Goal: Browse casually: Explore the website without a specific task or goal

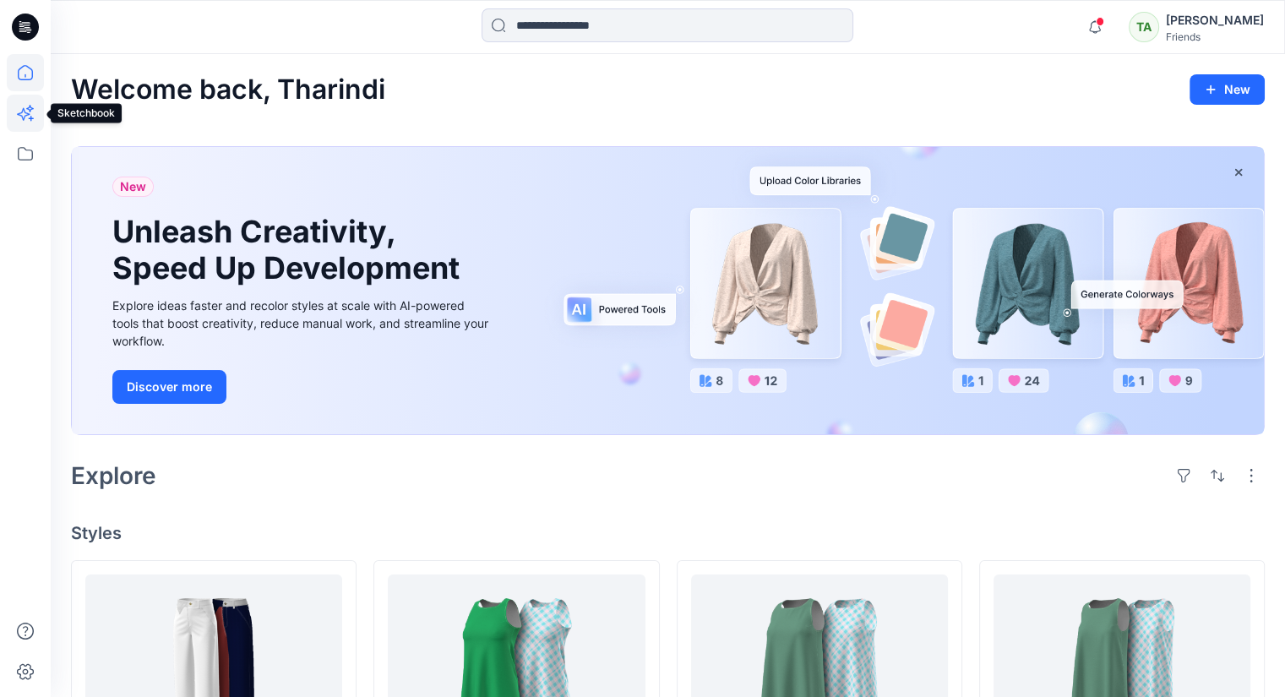
click at [29, 117] on icon at bounding box center [31, 118] width 5 height 5
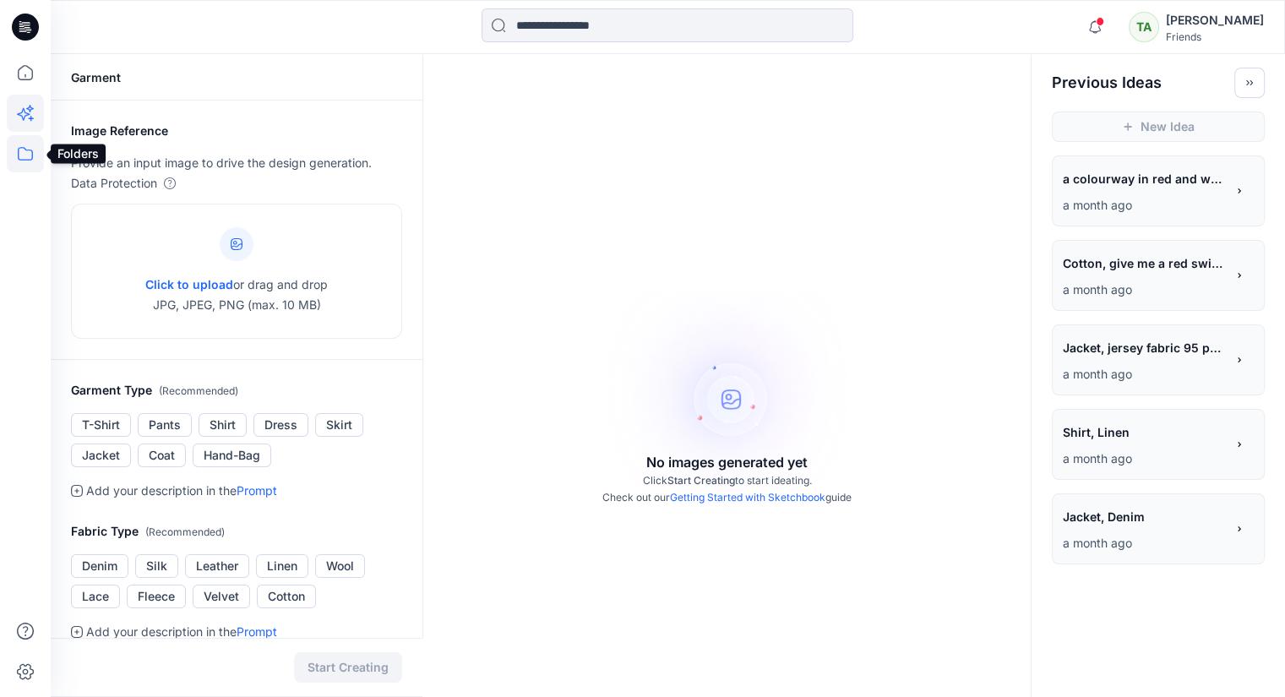
click at [25, 167] on icon at bounding box center [25, 153] width 37 height 37
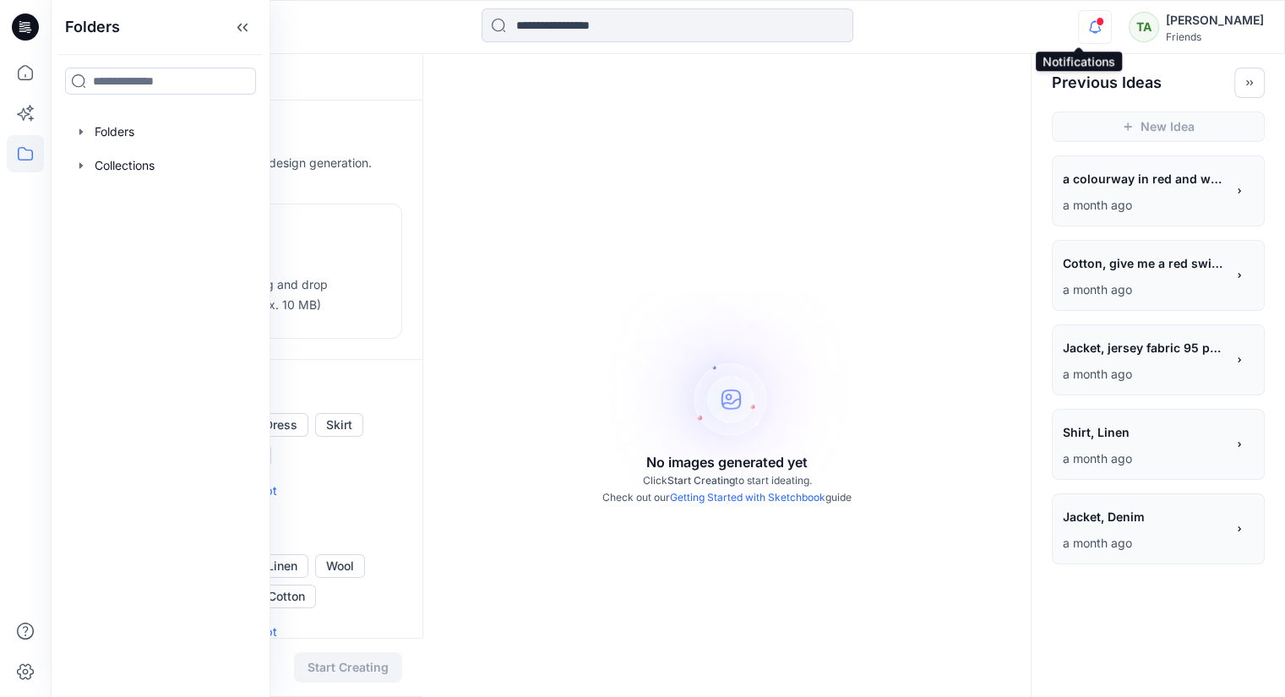
click at [1079, 25] on icon "button" at bounding box center [1095, 27] width 32 height 34
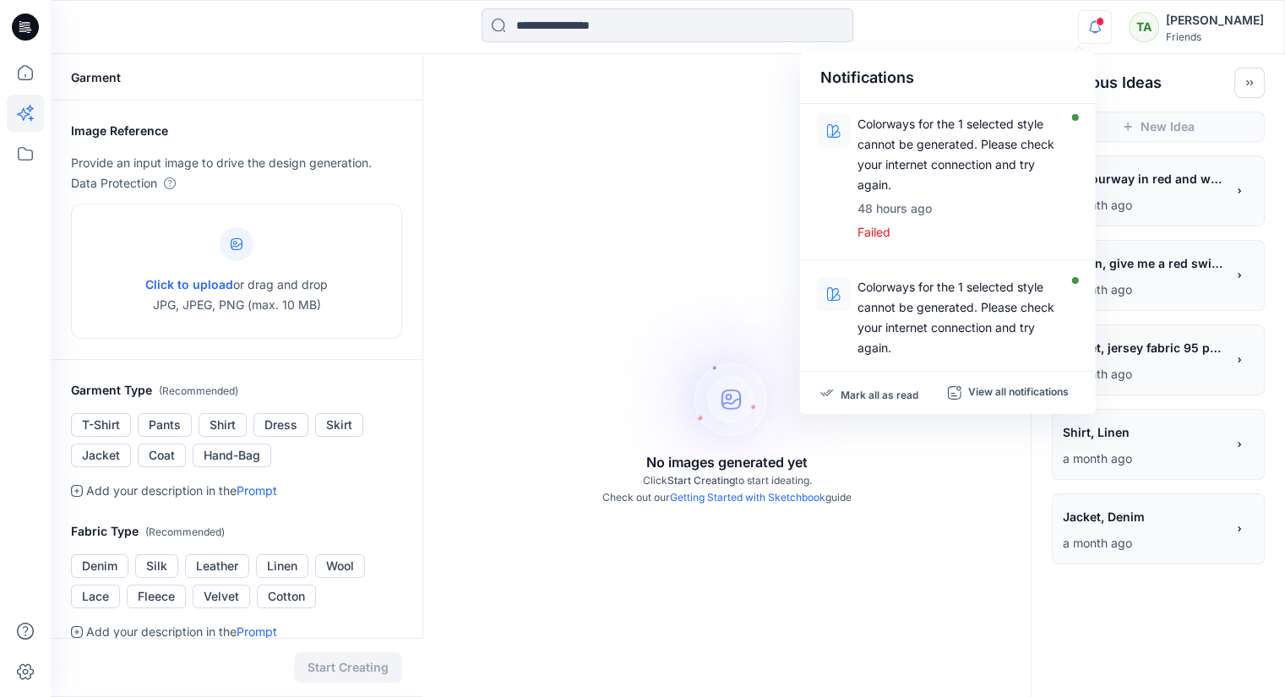
click at [564, 146] on div "No images generated yet Click Start Creating to start ideating. Check out our G…" at bounding box center [727, 402] width 608 height 697
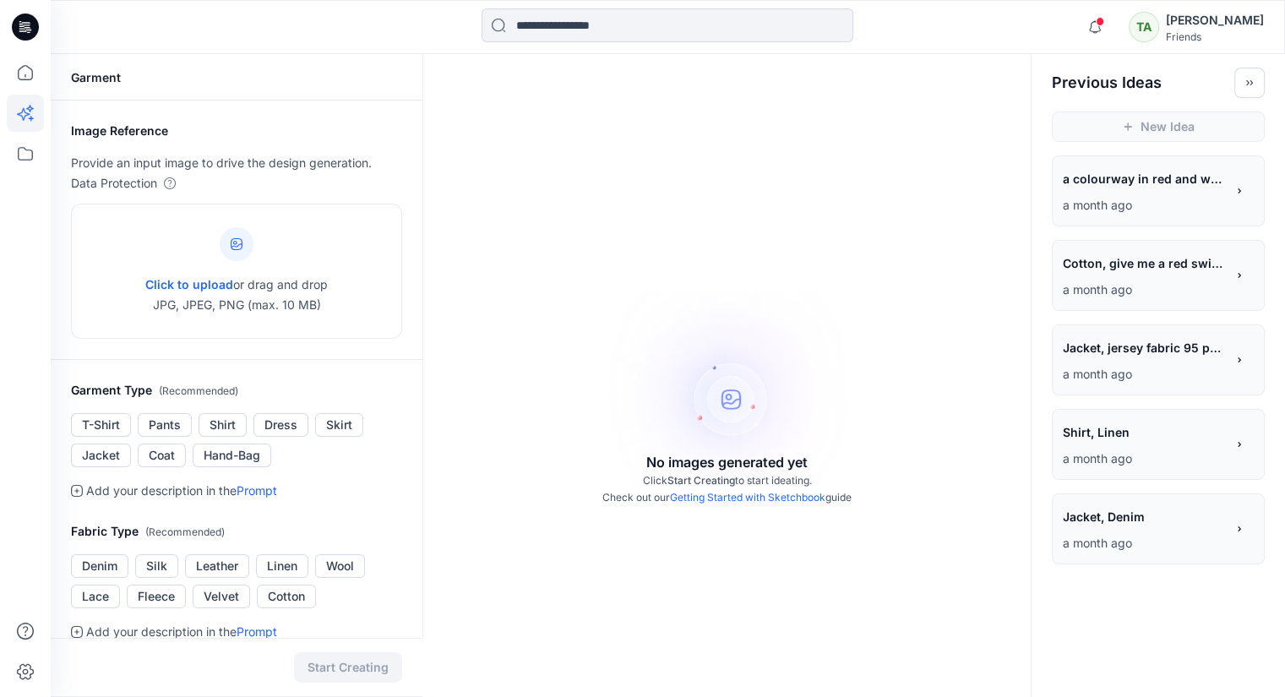
click at [1107, 518] on span "Jacket, Denim" at bounding box center [1143, 516] width 161 height 25
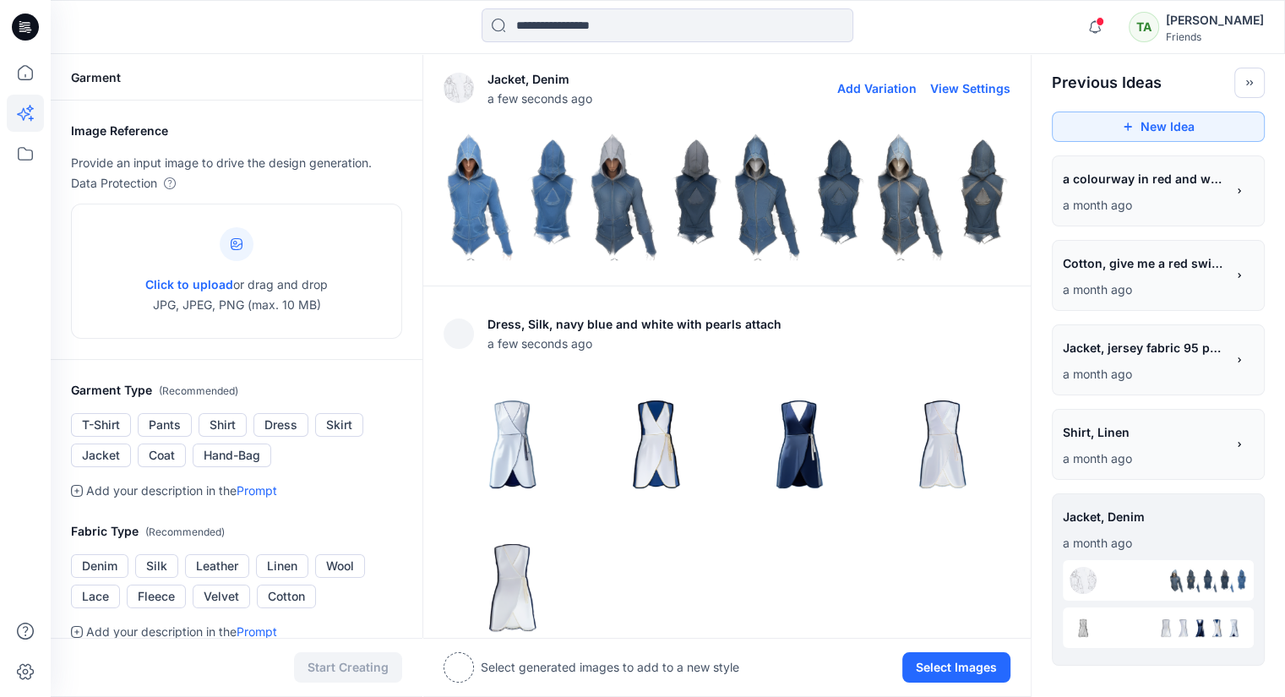
click at [576, 199] on img at bounding box center [511, 196] width 135 height 135
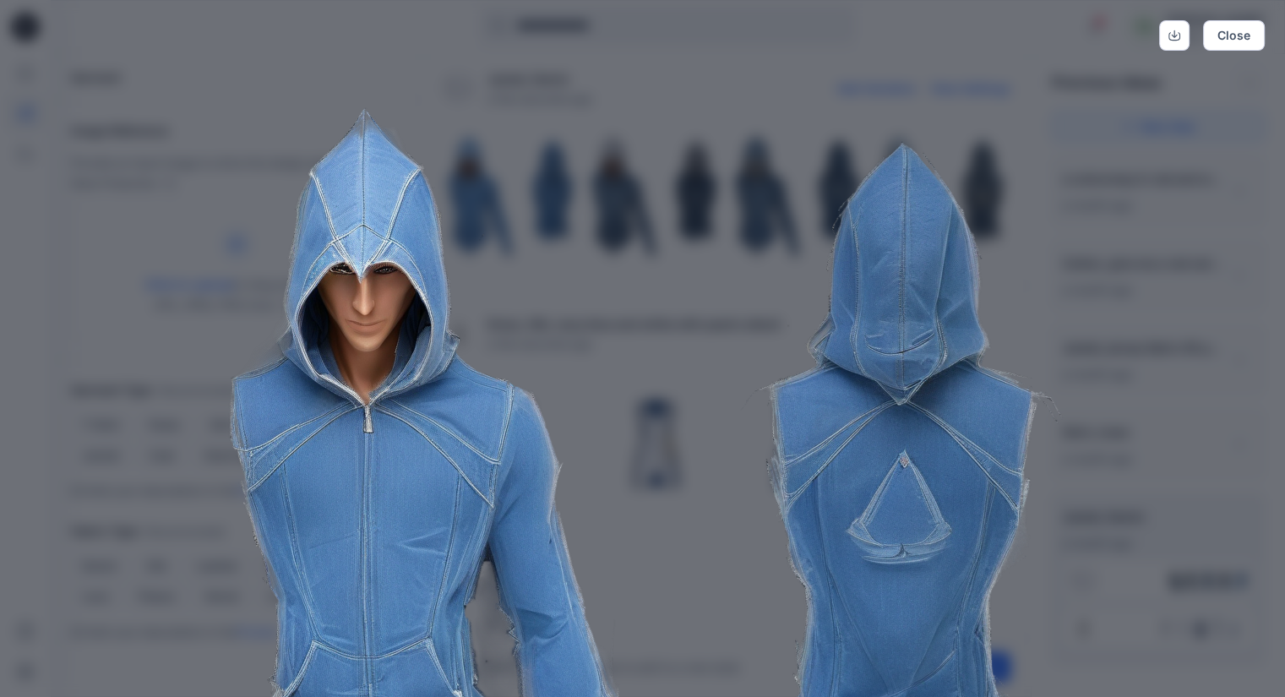
click at [1230, 303] on div "Close" at bounding box center [642, 348] width 1285 height 697
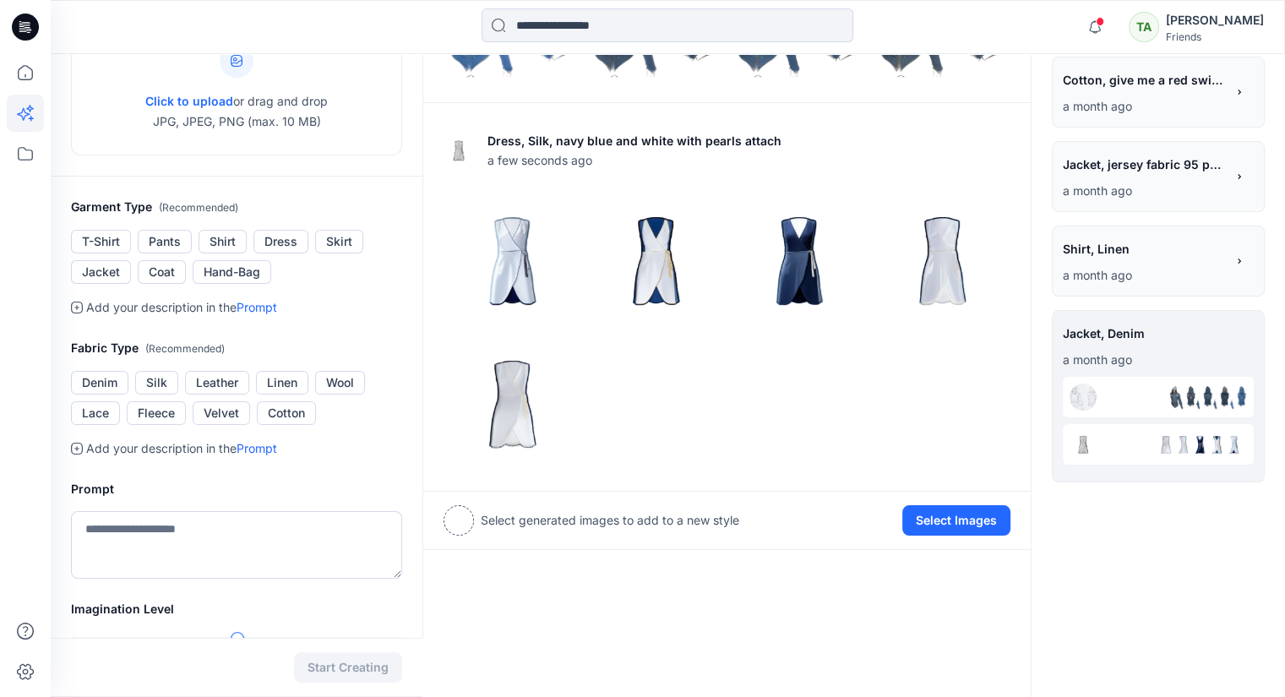
scroll to position [44, 0]
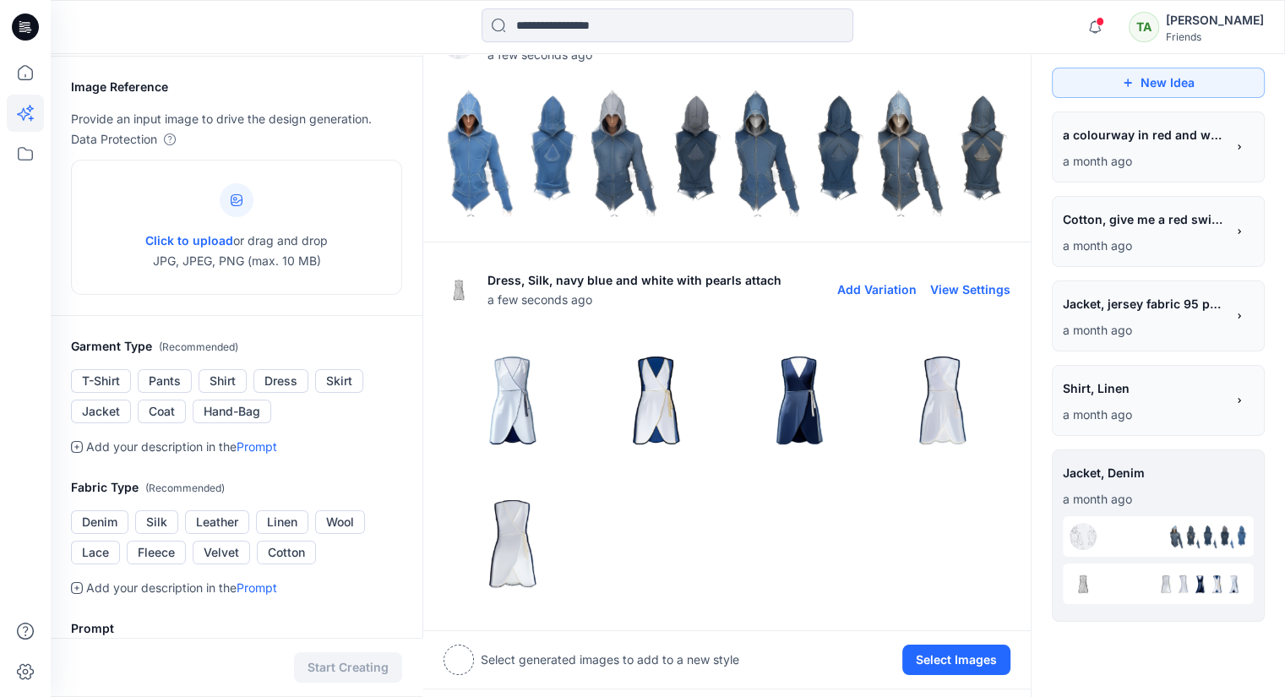
click at [798, 398] on img at bounding box center [799, 398] width 135 height 135
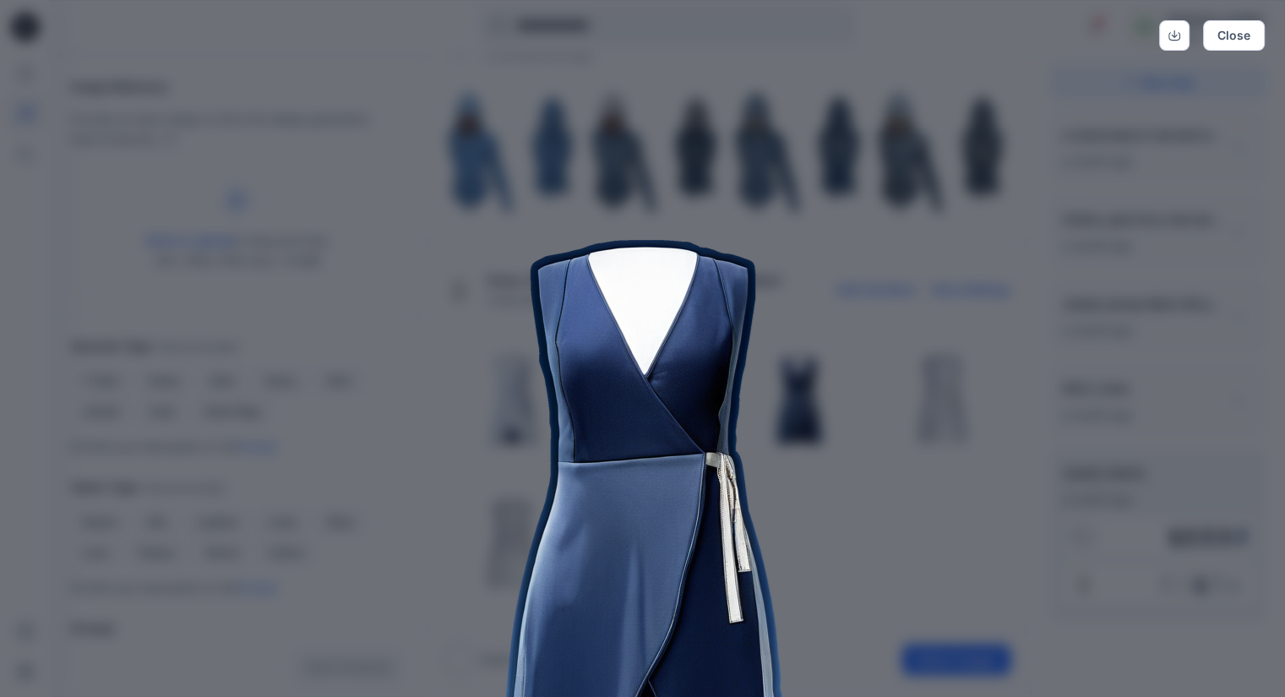
scroll to position [252, 0]
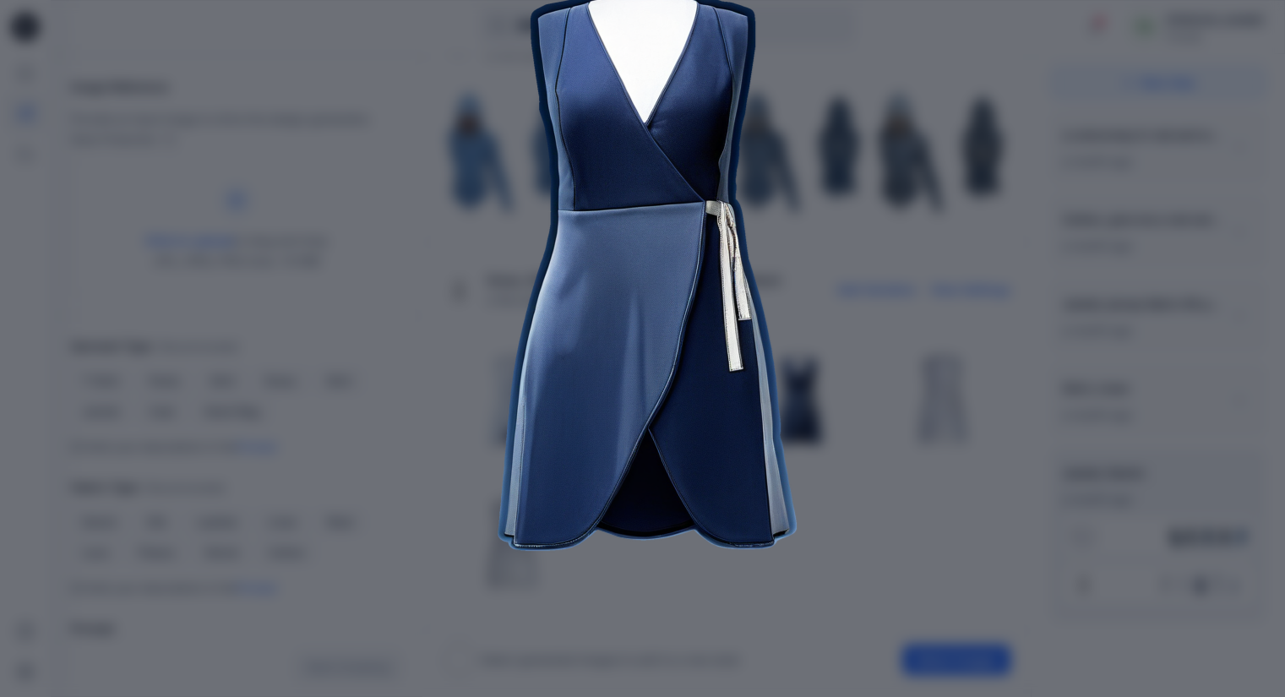
click at [1119, 359] on div "Close" at bounding box center [642, 348] width 1285 height 697
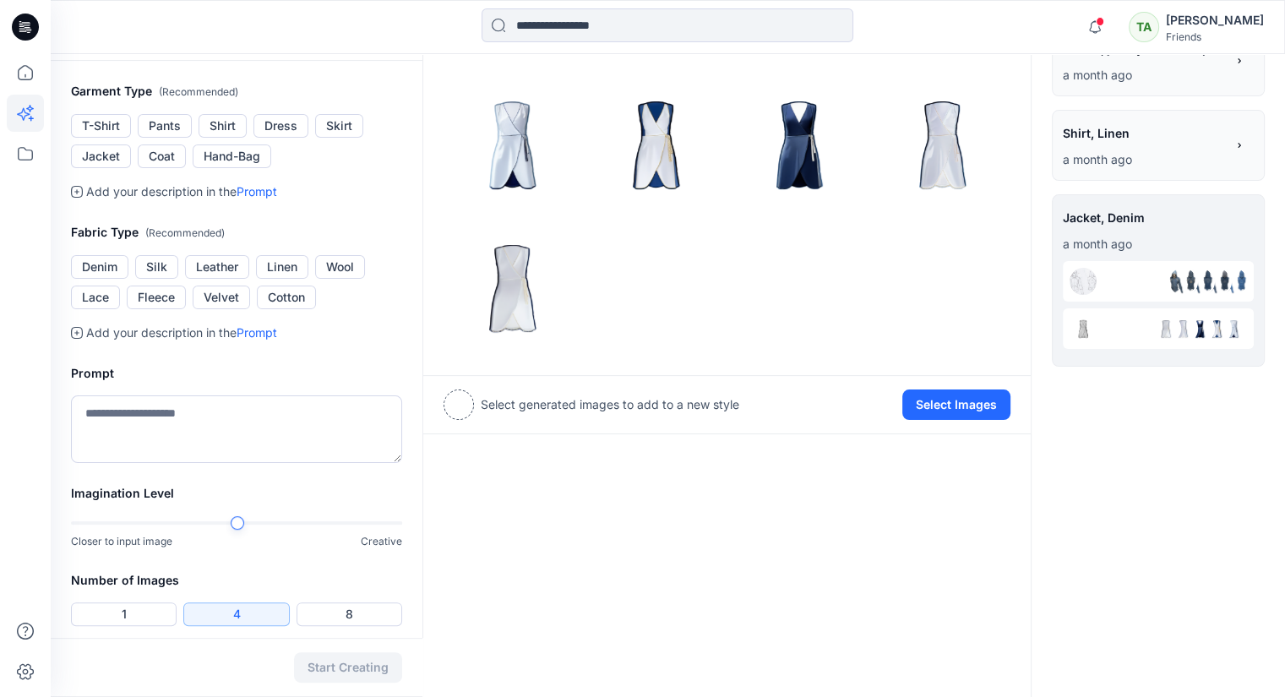
scroll to position [338, 0]
